Goal: Information Seeking & Learning: Compare options

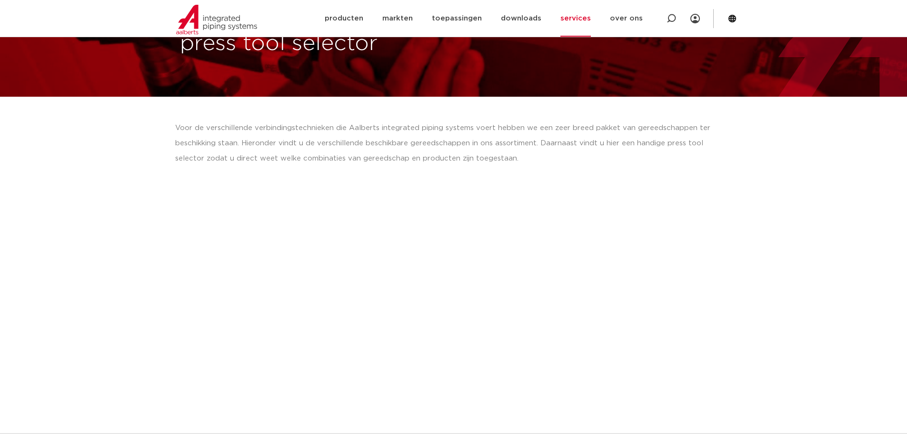
scroll to position [143, 0]
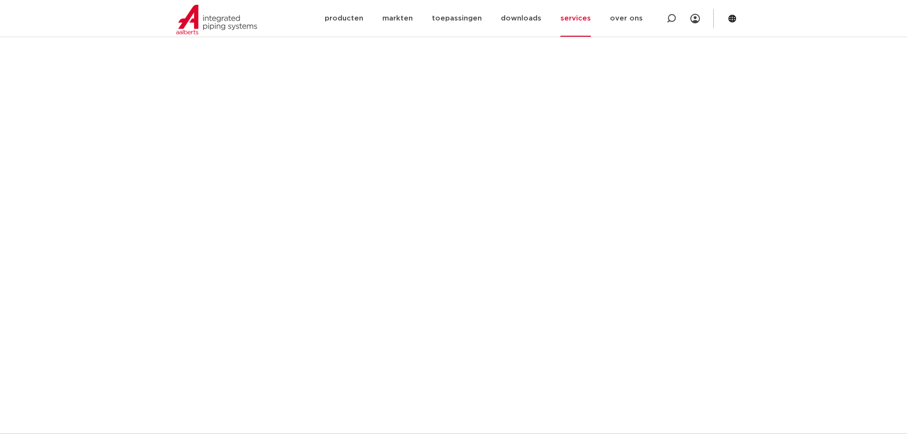
scroll to position [704, 0]
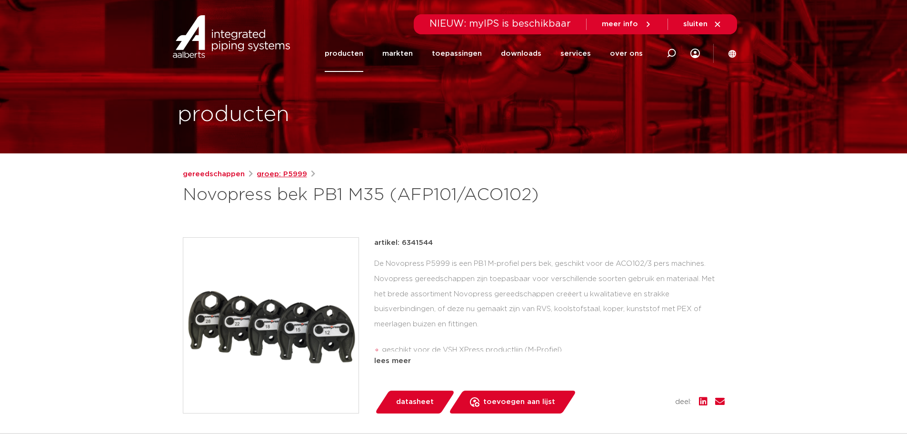
click at [265, 172] on link "groep: P5999" at bounding box center [282, 173] width 50 height 11
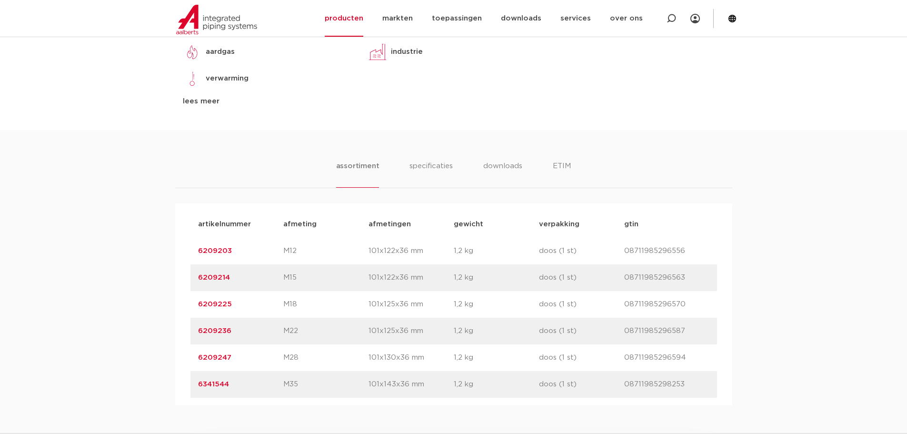
scroll to position [476, 0]
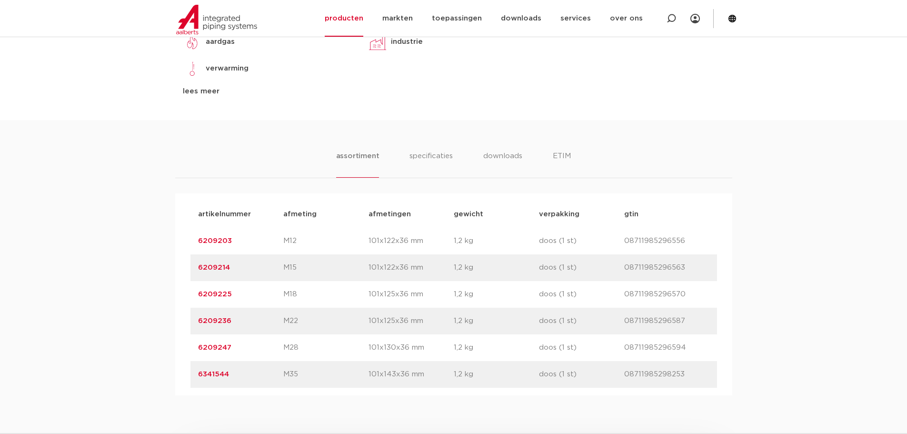
click at [203, 267] on link "6209214" at bounding box center [214, 267] width 32 height 7
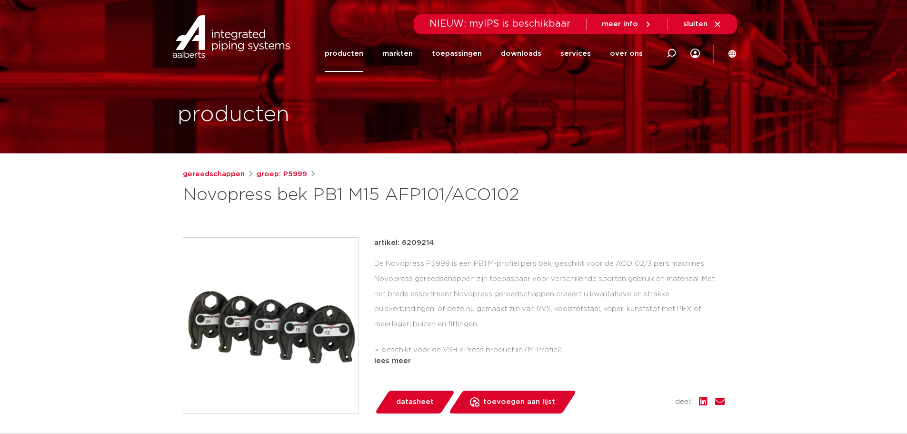
click at [426, 244] on p "artikel: 6209214" at bounding box center [403, 242] width 59 height 11
copy p "6209214"
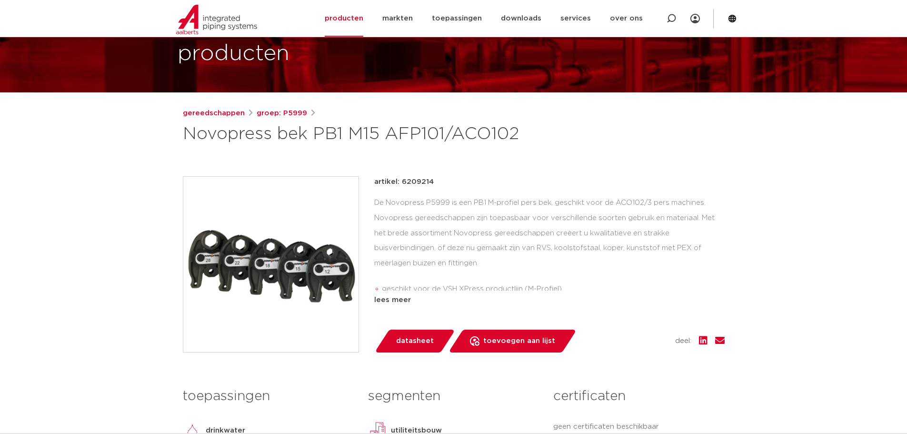
scroll to position [48, 0]
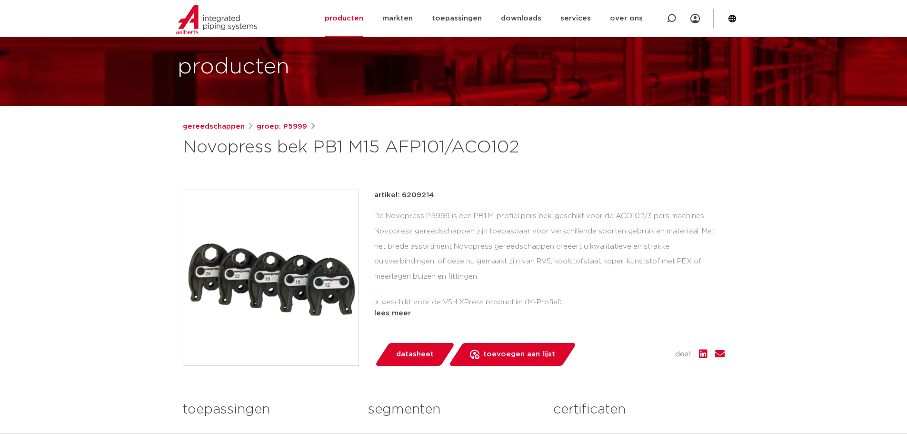
drag, startPoint x: 502, startPoint y: 217, endPoint x: 491, endPoint y: 210, distance: 13.0
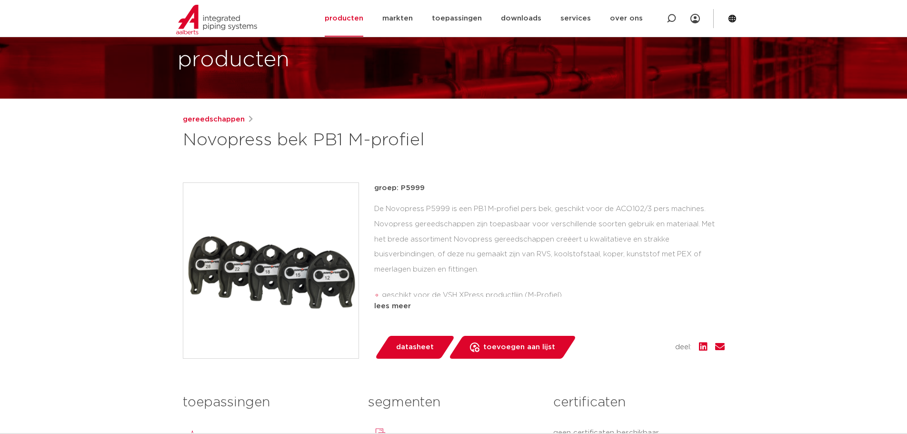
scroll to position [48, 0]
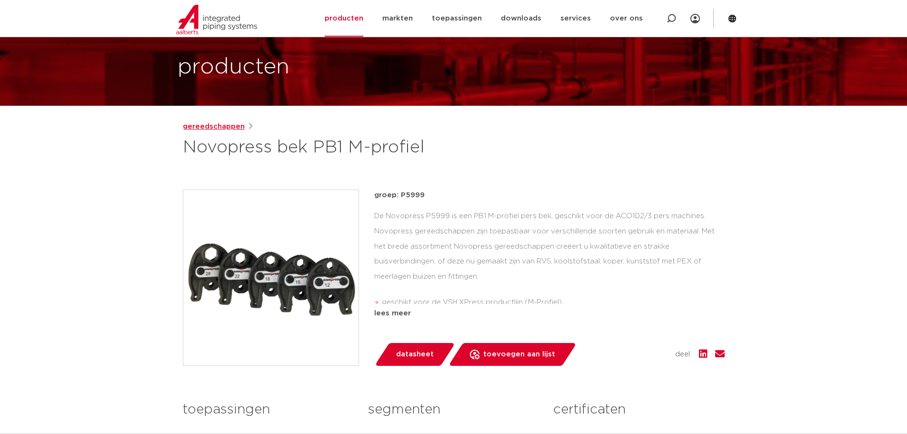
click at [228, 125] on link "gereedschappen" at bounding box center [214, 126] width 62 height 11
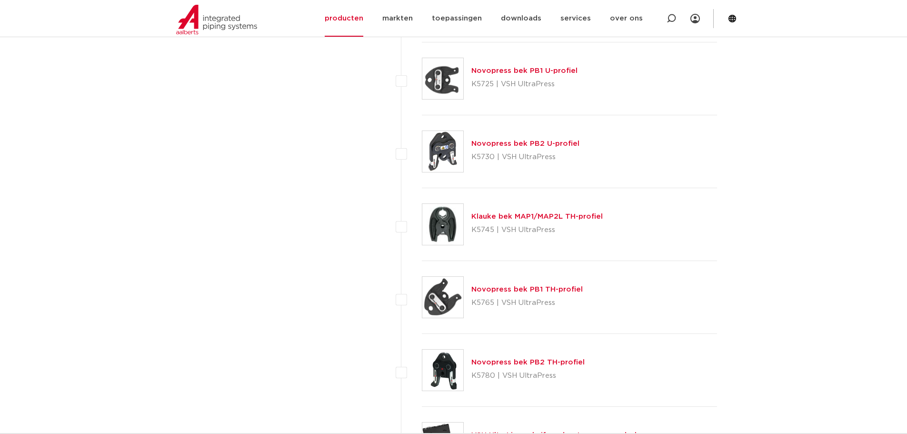
scroll to position [1570, 0]
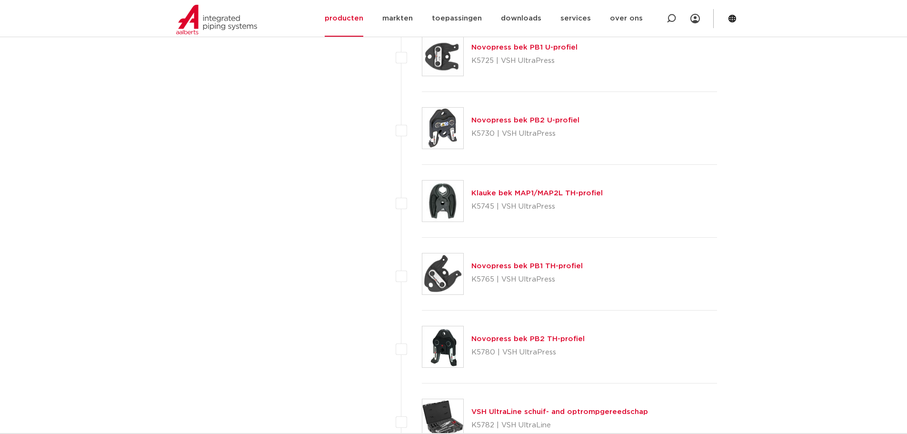
click at [494, 268] on link "Novopress bek PB1 TH-profiel" at bounding box center [526, 265] width 111 height 7
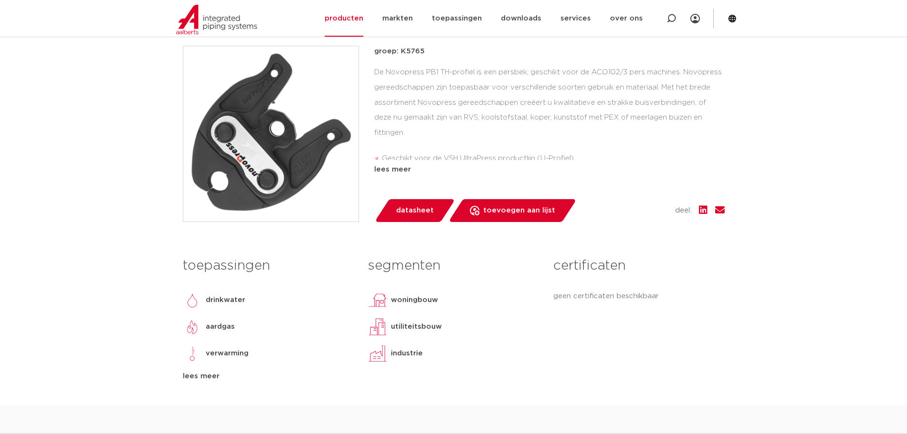
scroll to position [190, 0]
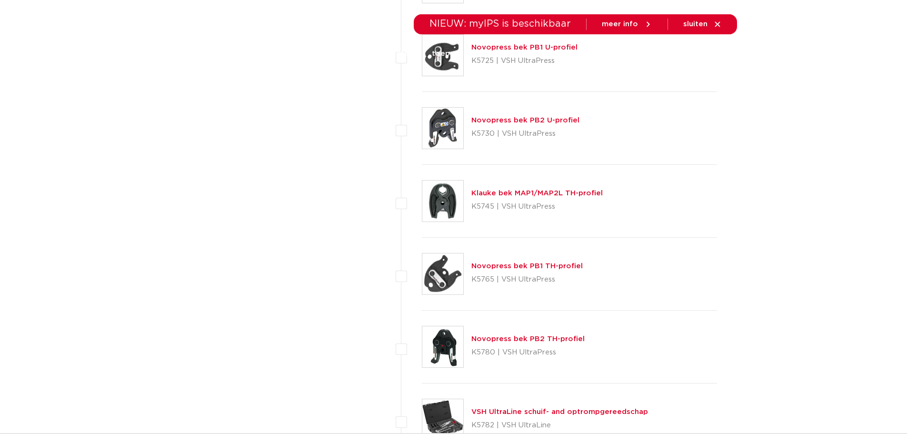
scroll to position [1570, 0]
click at [511, 336] on link "Novopress bek PB2 TH-profiel" at bounding box center [527, 338] width 113 height 7
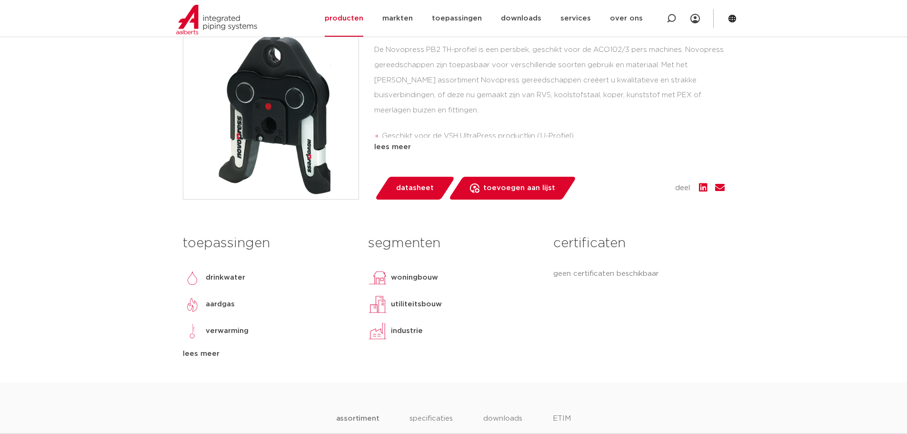
scroll to position [190, 0]
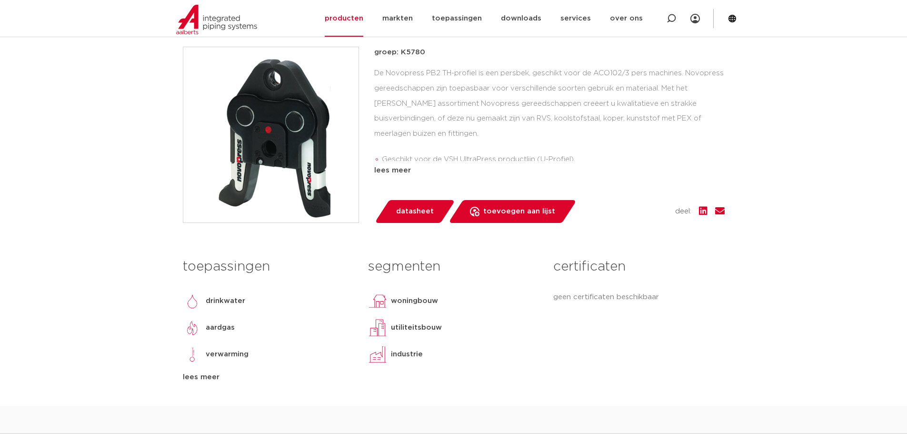
drag, startPoint x: 504, startPoint y: 293, endPoint x: 498, endPoint y: 291, distance: 5.6
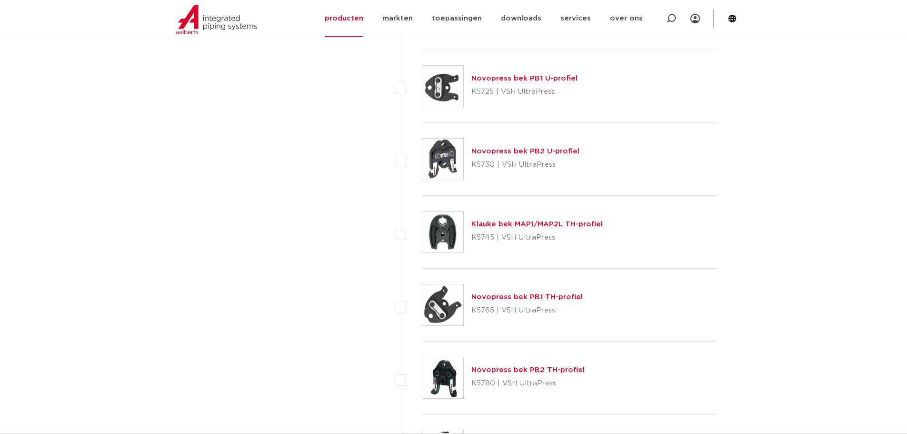
scroll to position [1523, 0]
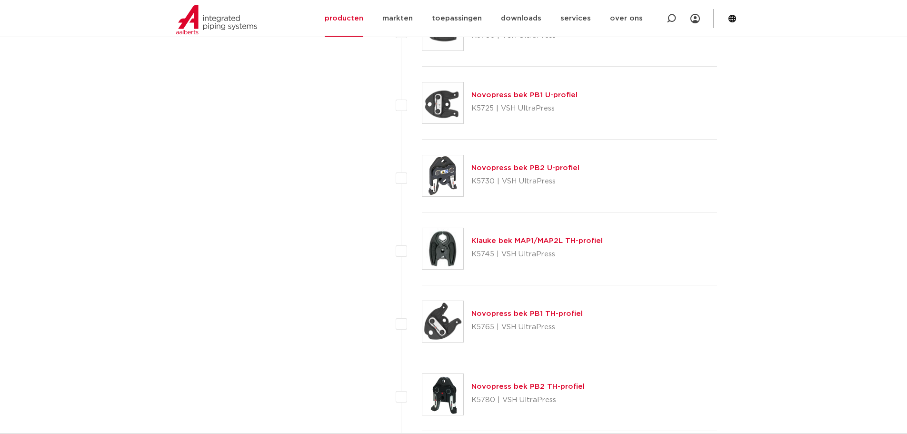
click at [538, 241] on link "Klauke bek MAP1/MAP2L TH-profiel" at bounding box center [536, 240] width 131 height 7
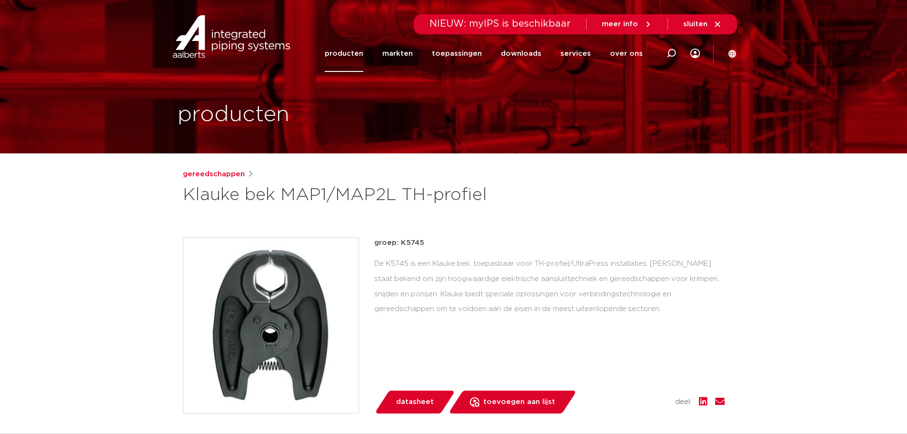
drag, startPoint x: 565, startPoint y: 169, endPoint x: 560, endPoint y: 163, distance: 8.1
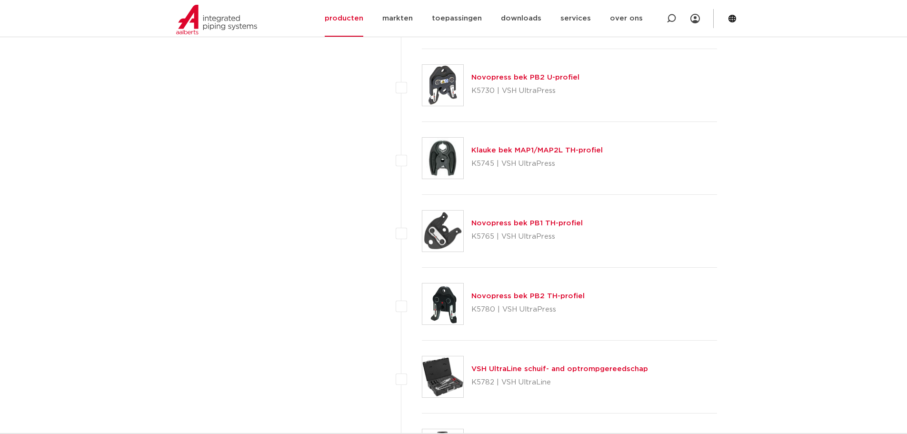
scroll to position [1618, 0]
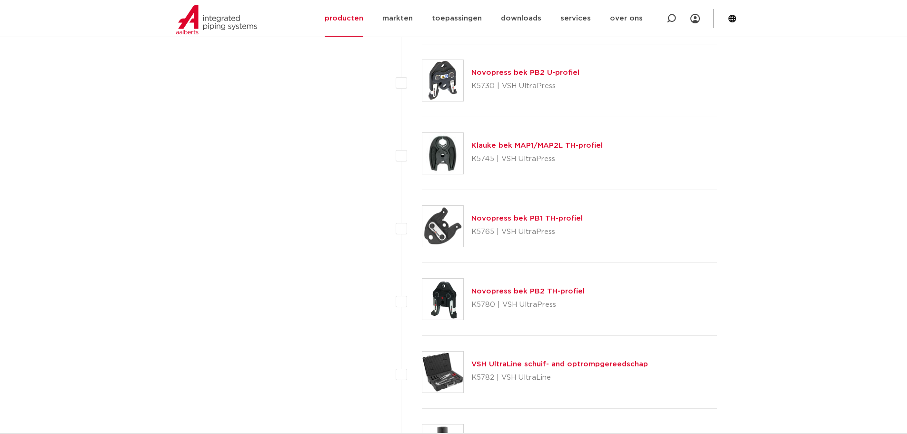
click at [538, 217] on link "Novopress bek PB1 TH-profiel" at bounding box center [526, 218] width 111 height 7
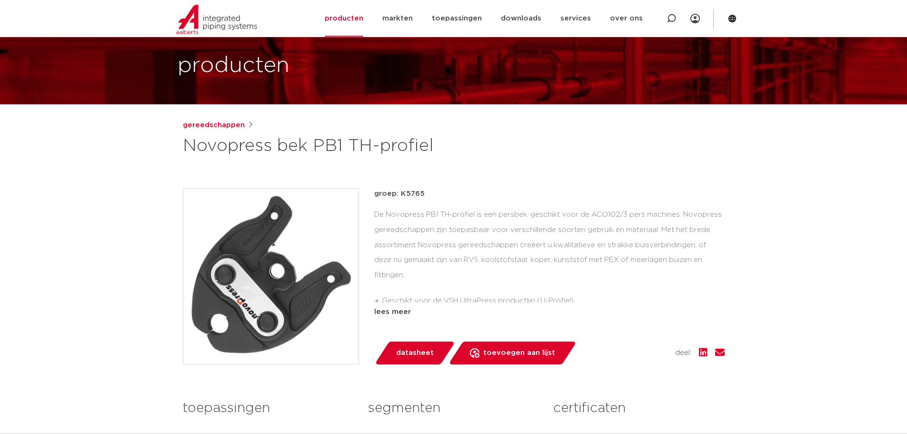
scroll to position [48, 0]
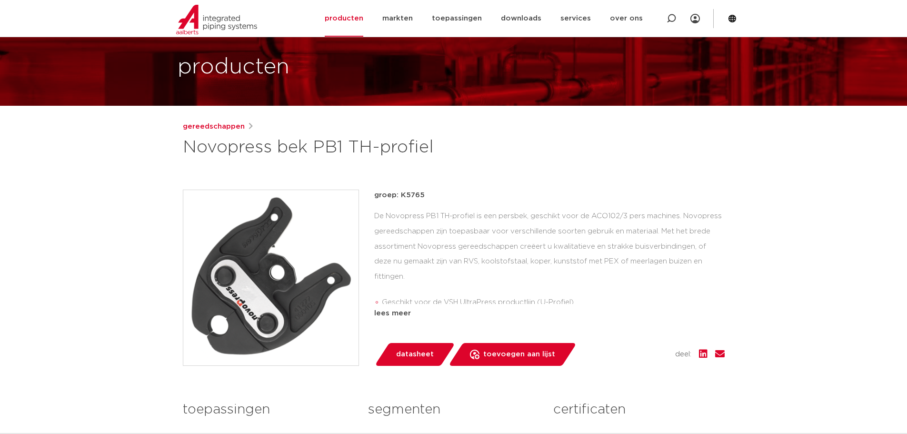
click at [485, 295] on li "Geschikt voor de VSH UltraPress productlijn (U-Profiel)" at bounding box center [553, 302] width 343 height 15
copy li "UltraPress"
drag, startPoint x: 619, startPoint y: 214, endPoint x: 591, endPoint y: 210, distance: 28.7
click at [591, 210] on div "De Novopress PB1 TH-profiel is een persbek, geschikt voor de ACO102/3 pers mach…" at bounding box center [549, 255] width 350 height 95
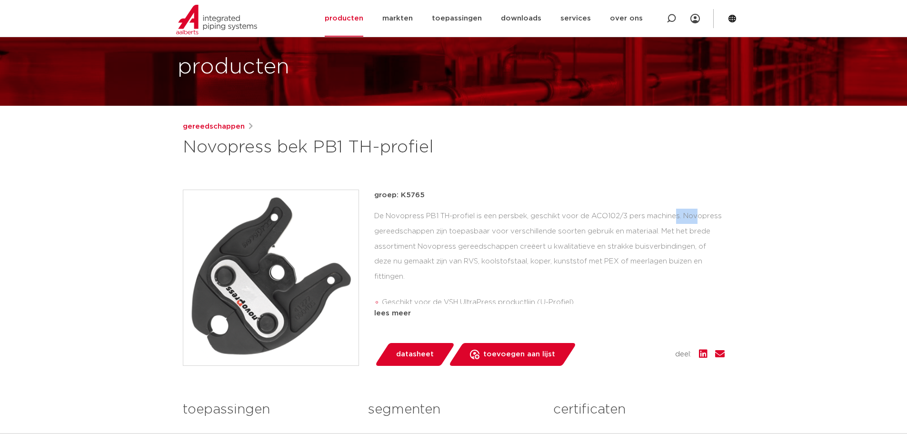
copy div "ACO102"
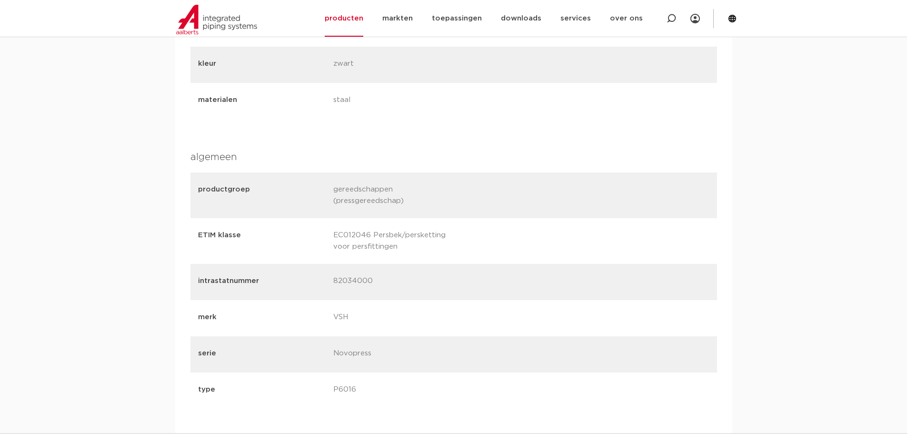
scroll to position [761, 0]
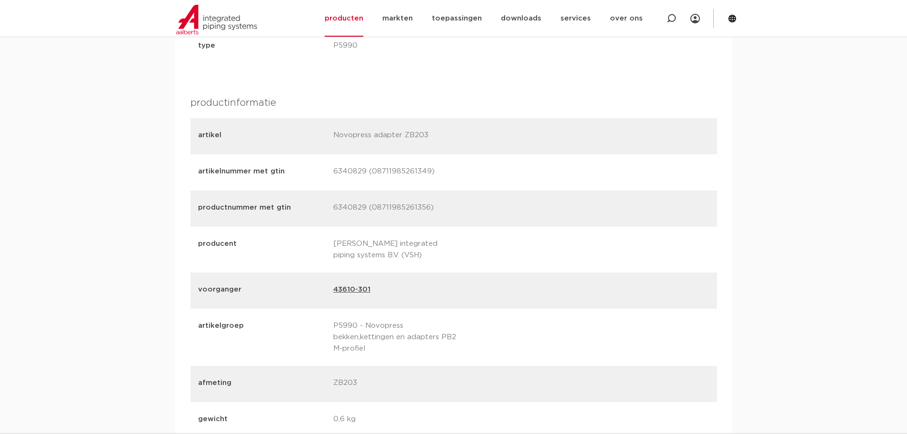
scroll to position [999, 0]
click at [350, 171] on p "6340829 (08711985261349)" at bounding box center [397, 173] width 128 height 13
copy p "6340829"
